Goal: Transaction & Acquisition: Obtain resource

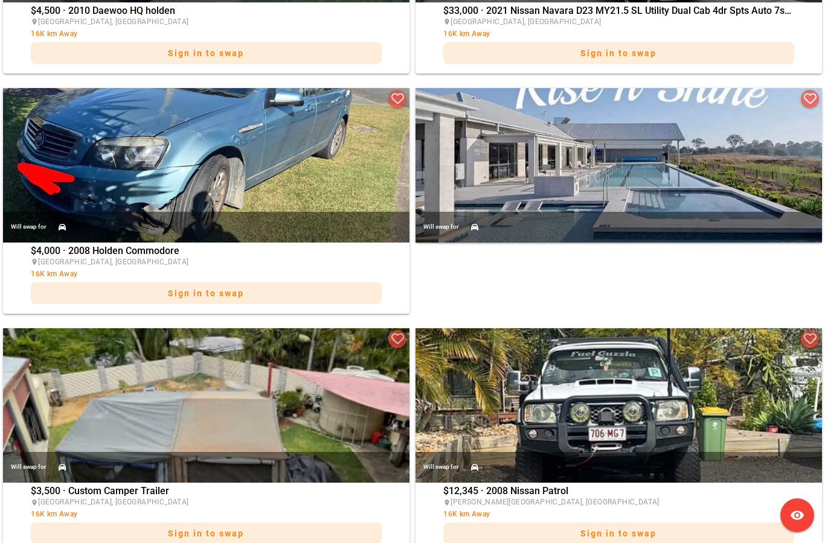
scroll to position [1545, 0]
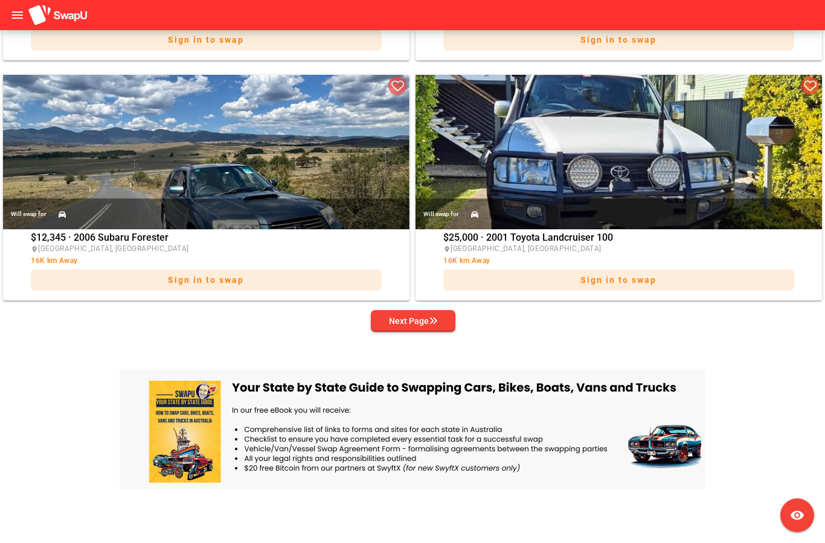
click at [433, 321] on icon "button" at bounding box center [433, 321] width 8 height 8
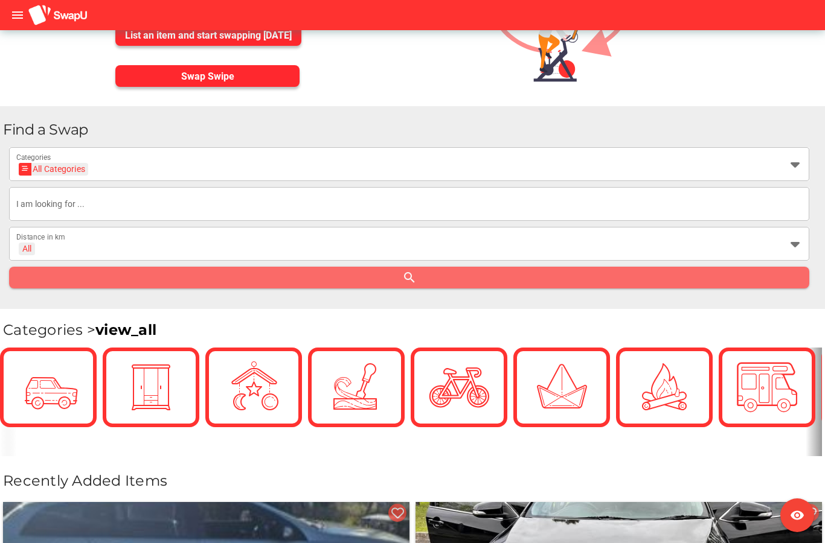
scroll to position [162, 0]
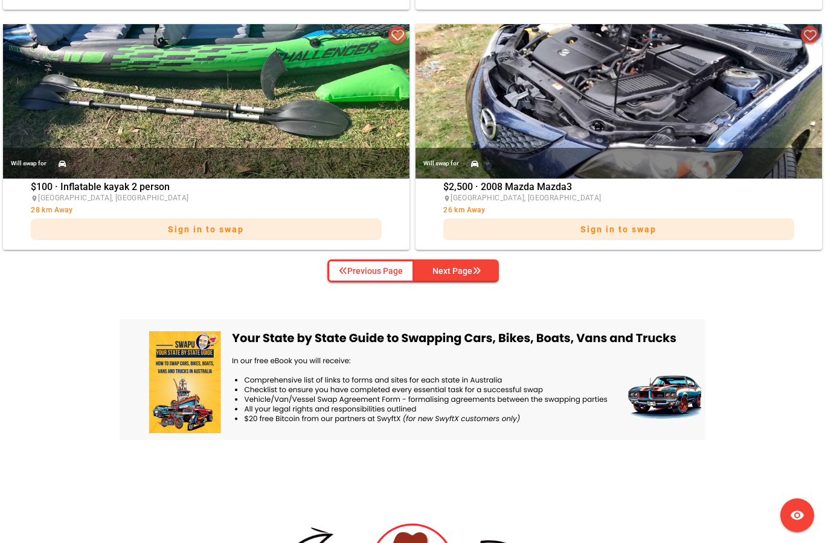
click at [471, 267] on div "Next Page" at bounding box center [456, 271] width 48 height 14
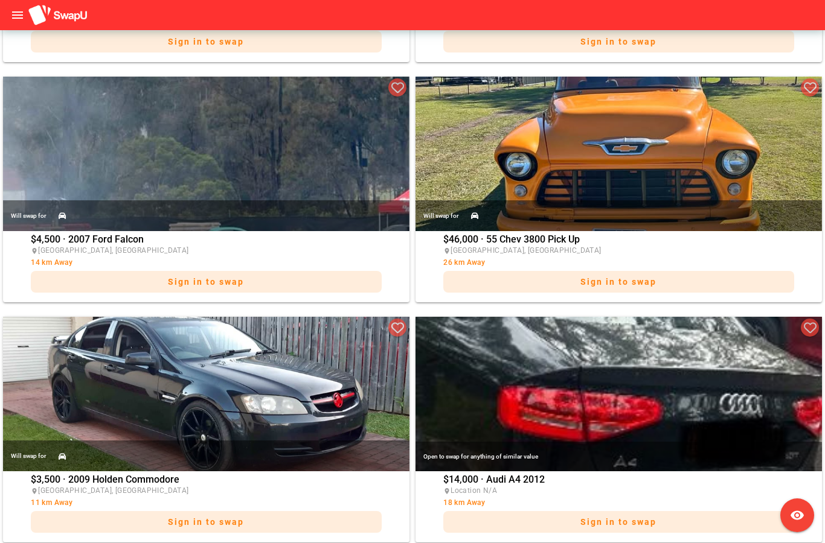
scroll to position [2513, 0]
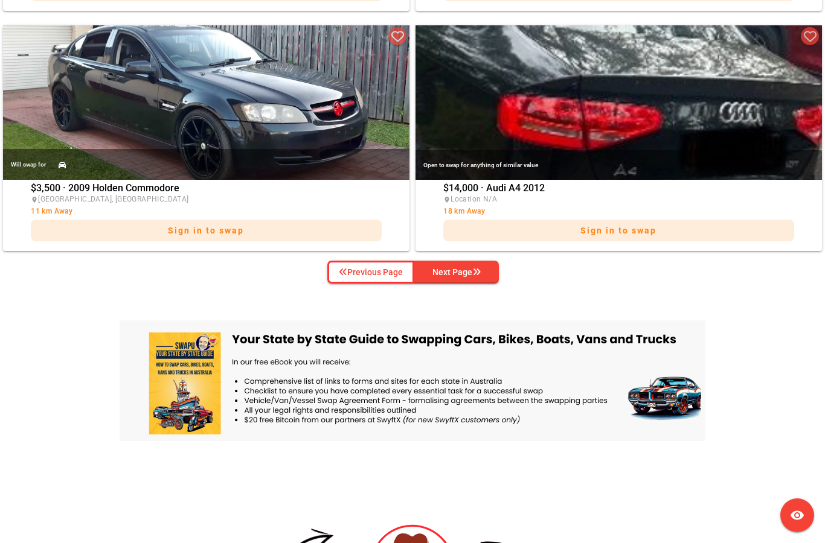
click at [466, 277] on div "Next Page" at bounding box center [456, 272] width 48 height 14
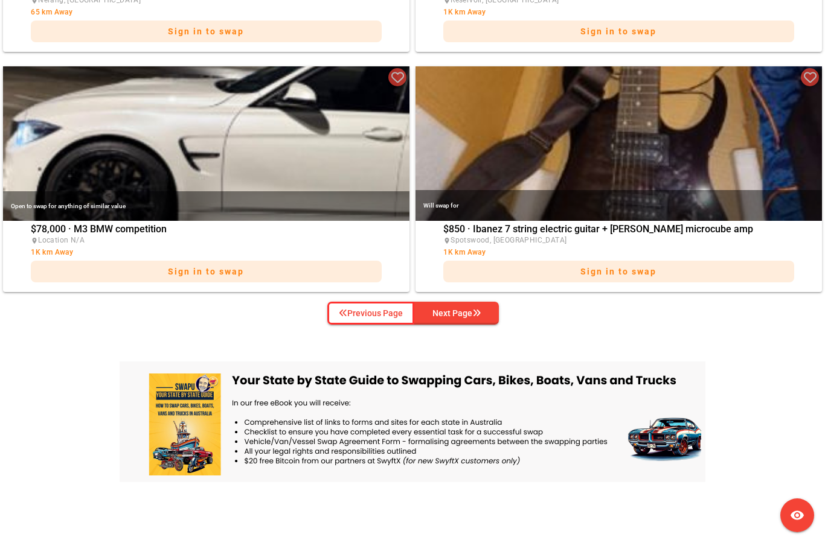
scroll to position [2769, 0]
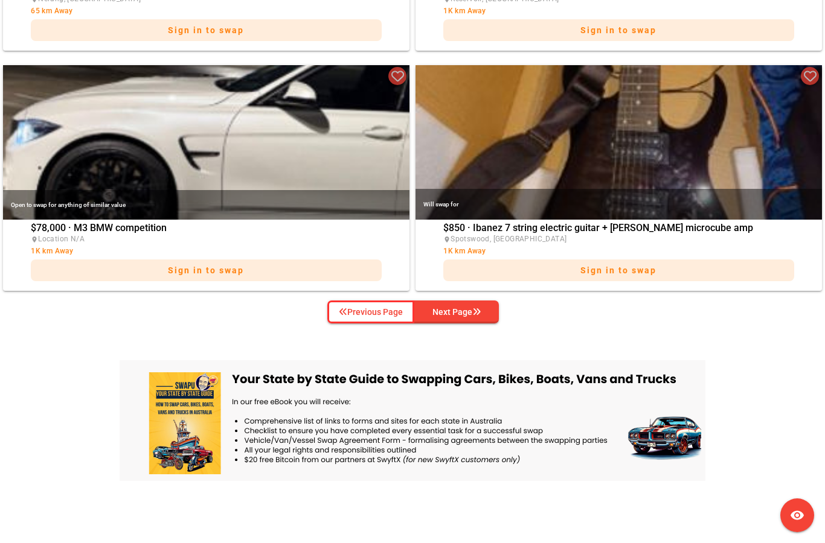
click at [476, 315] on icon "button" at bounding box center [476, 312] width 8 height 8
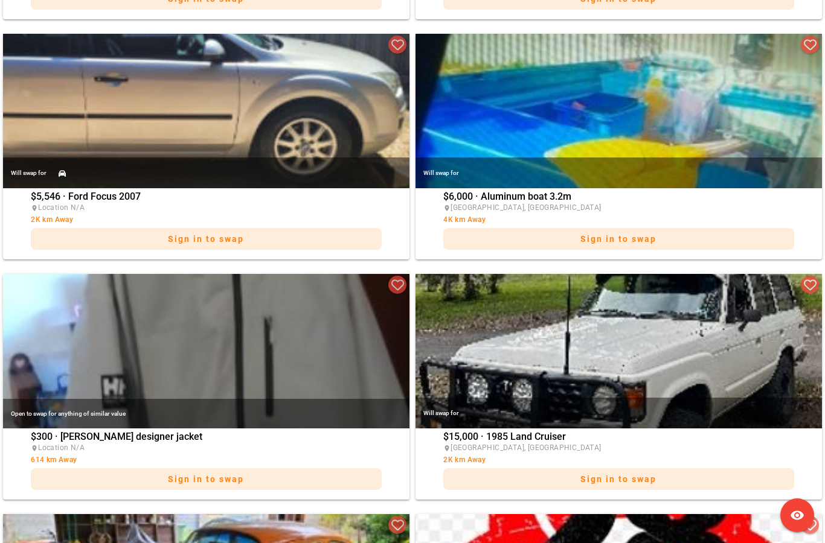
scroll to position [880, 0]
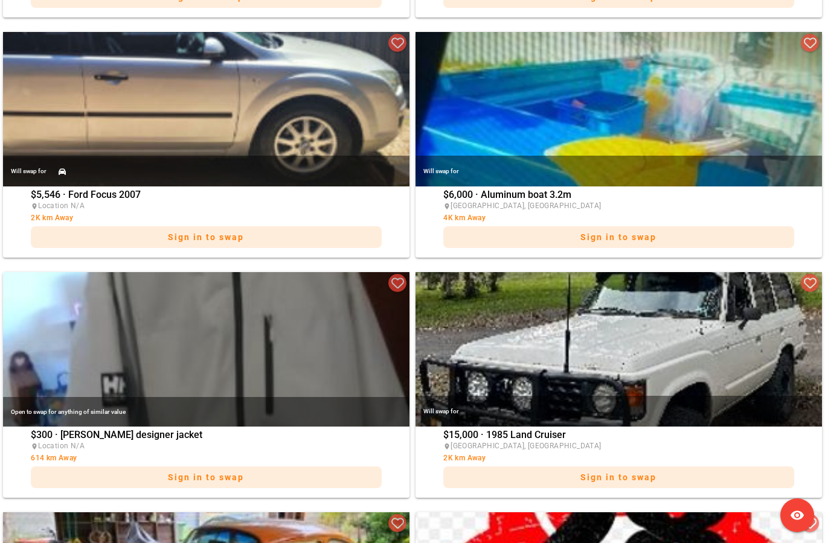
click at [672, 398] on div "Will swap for" at bounding box center [618, 411] width 406 height 31
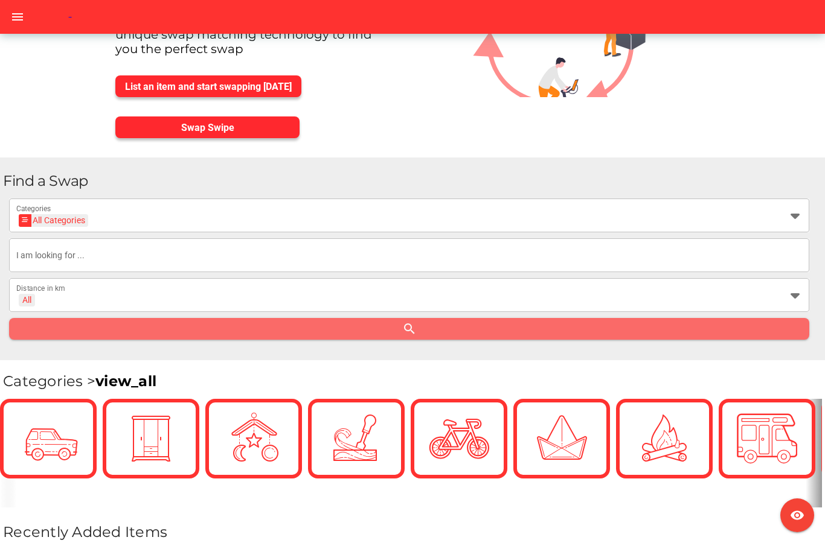
scroll to position [110, 0]
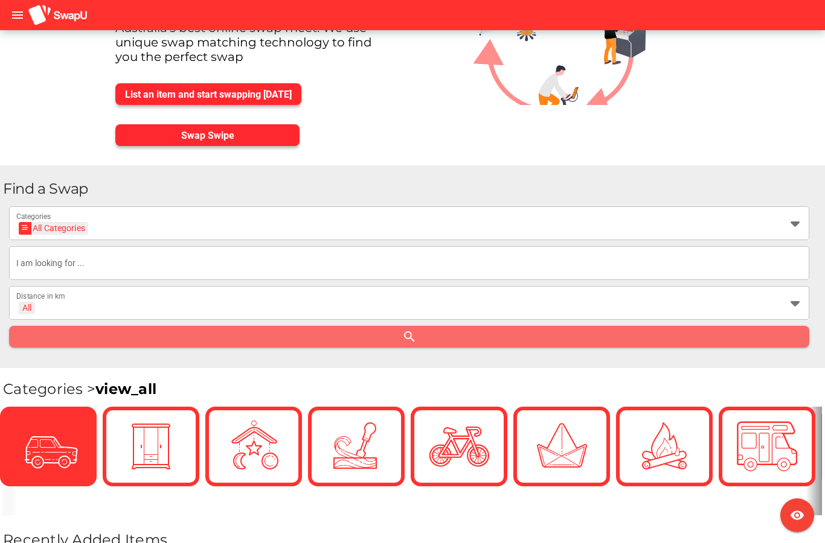
click at [796, 306] on icon at bounding box center [794, 303] width 14 height 14
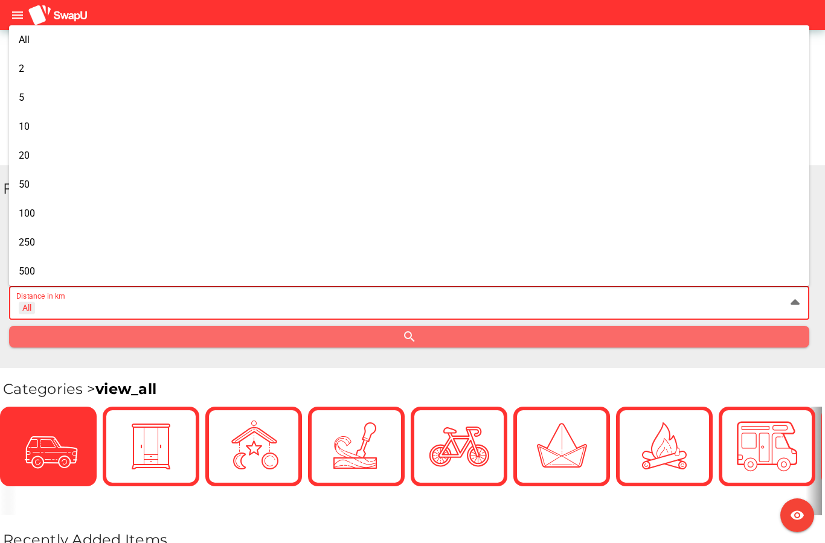
click at [22, 268] on span "500" at bounding box center [27, 271] width 16 height 11
type input "+ 500 km"
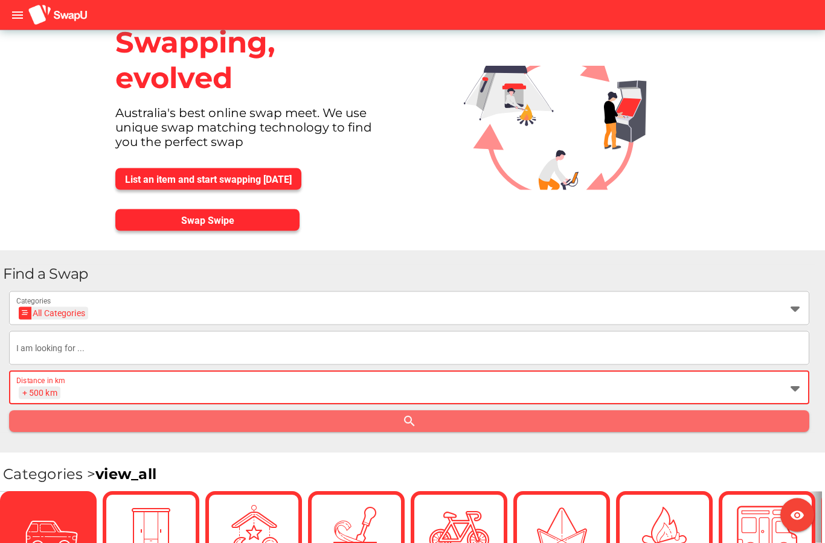
scroll to position [0, 0]
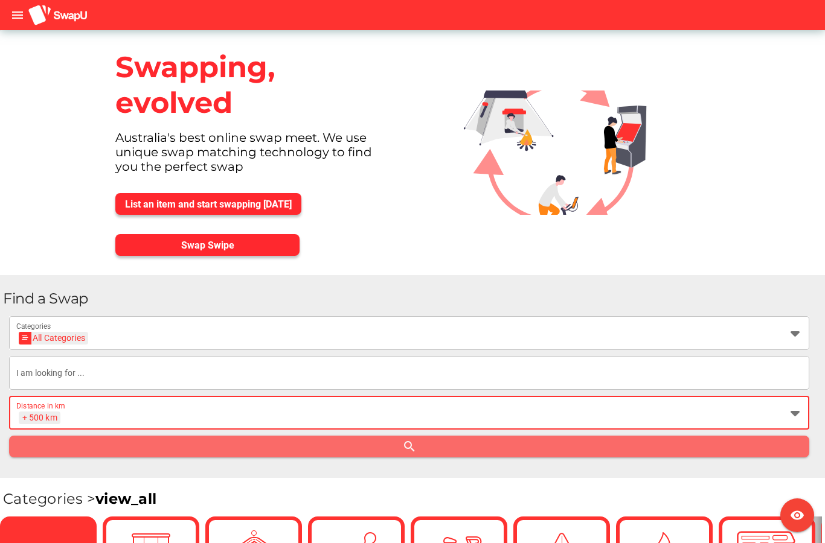
click at [60, 340] on div "All Categories" at bounding box center [53, 338] width 63 height 13
